Goal: Transaction & Acquisition: Purchase product/service

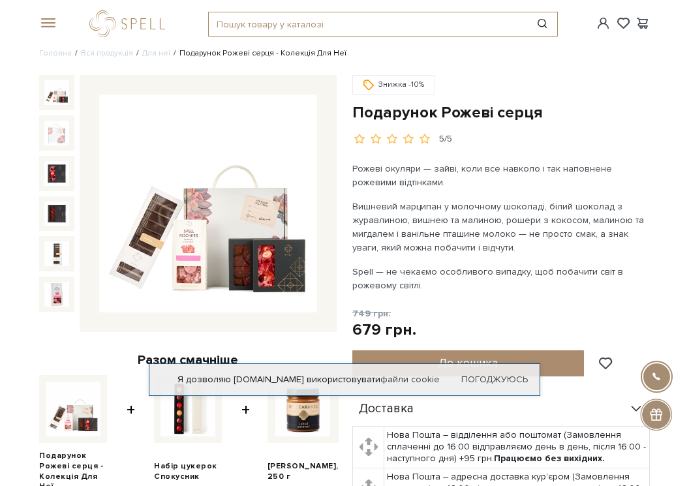
click at [375, 25] on input "text" at bounding box center [368, 23] width 318 height 23
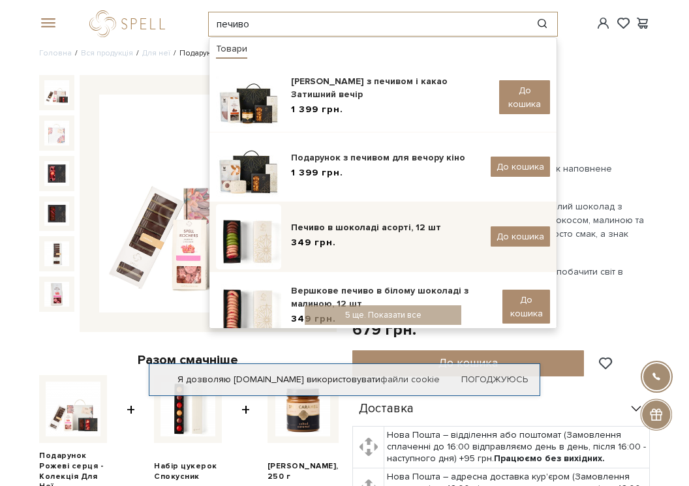
type input "печиво"
click at [413, 223] on div "Печиво в шоколаді асорті, 12 шт" at bounding box center [386, 227] width 190 height 13
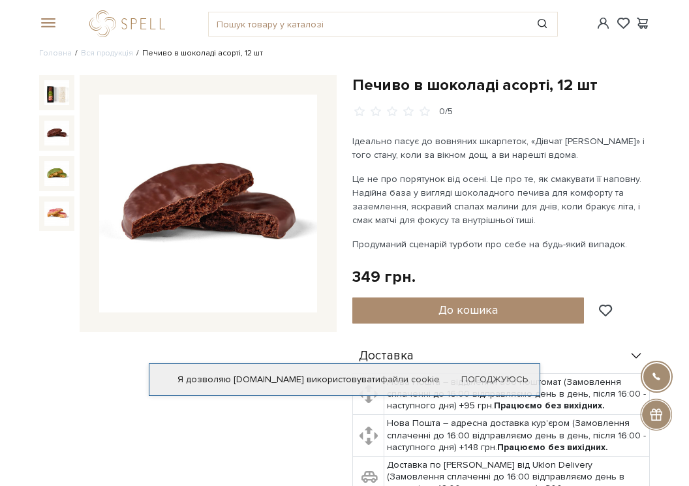
click at [60, 131] on img at bounding box center [56, 133] width 25 height 25
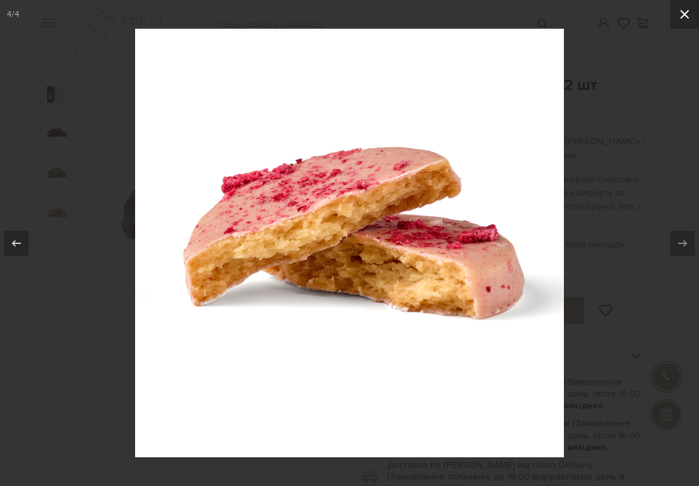
click at [679, 15] on icon at bounding box center [685, 15] width 16 height 16
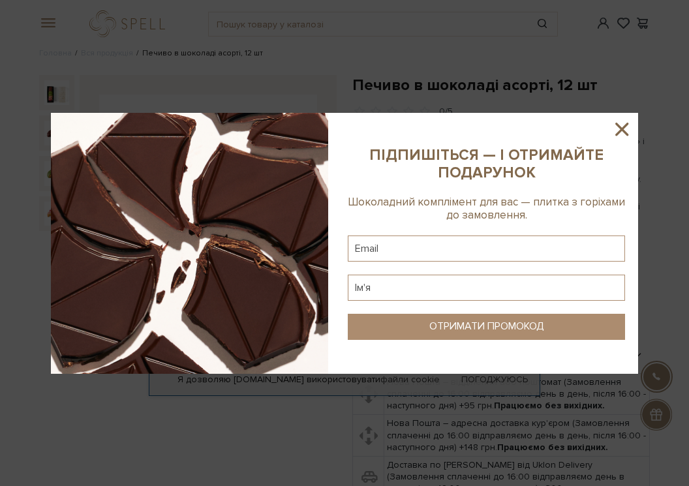
click at [624, 132] on icon at bounding box center [621, 129] width 13 height 13
